Goal: Task Accomplishment & Management: Manage account settings

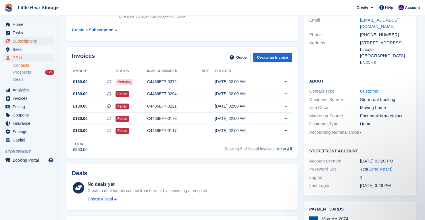
click at [30, 45] on span "Subscriptions" at bounding box center [30, 41] width 35 height 8
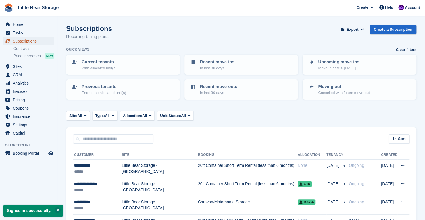
click at [32, 38] on span "Subscriptions" at bounding box center [30, 41] width 35 height 8
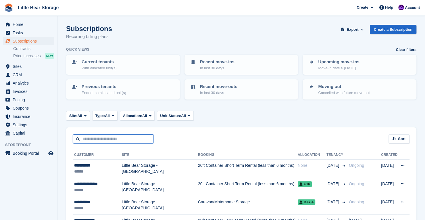
click at [110, 139] on input "text" at bounding box center [113, 138] width 81 height 9
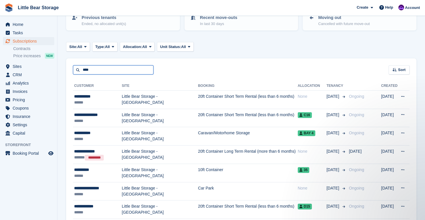
type input "****"
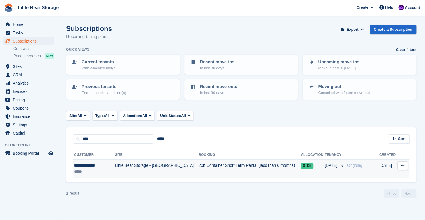
click at [199, 173] on td "20ft Container Short Term Rental (less than 6 months)" at bounding box center [250, 169] width 102 height 18
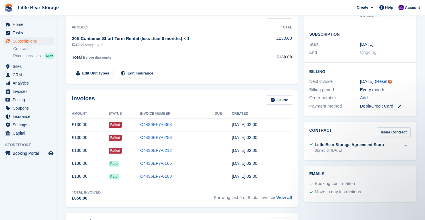
scroll to position [102, 0]
